Goal: Find contact information: Find contact information

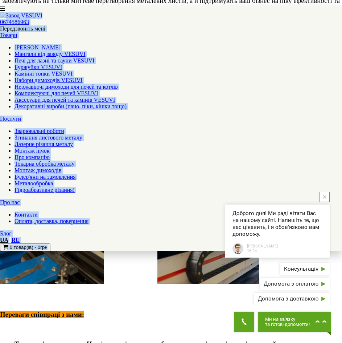
scroll to position [672, 0]
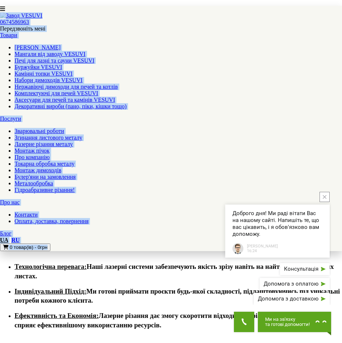
click at [325, 199] on button "close button" at bounding box center [325, 197] width 10 height 10
